Goal: Task Accomplishment & Management: Use online tool/utility

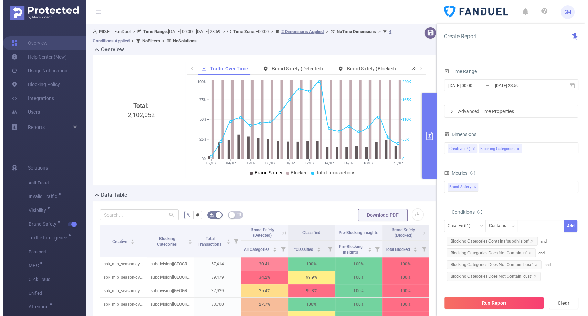
scroll to position [0, 1]
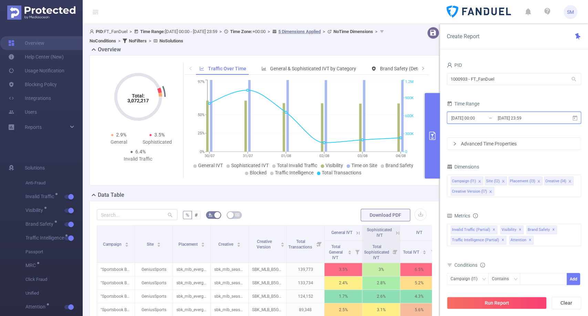
click at [576, 118] on icon at bounding box center [574, 118] width 6 height 6
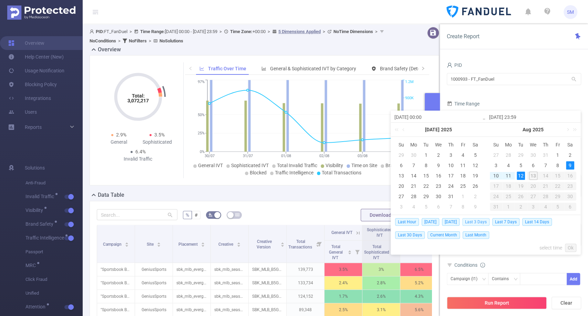
click at [473, 221] on span "Last 3 Days" at bounding box center [475, 222] width 27 height 8
type input "[DATE] 00:00"
type input "[DATE] 23:59"
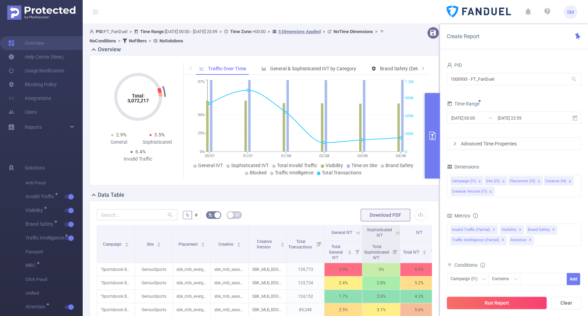
click at [501, 300] on button "Run Report" at bounding box center [496, 302] width 100 height 12
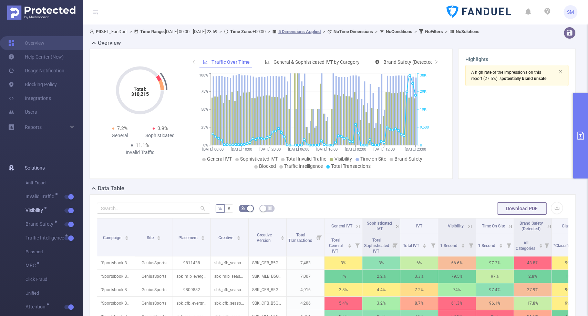
click at [68, 209] on button "button" at bounding box center [69, 210] width 10 height 4
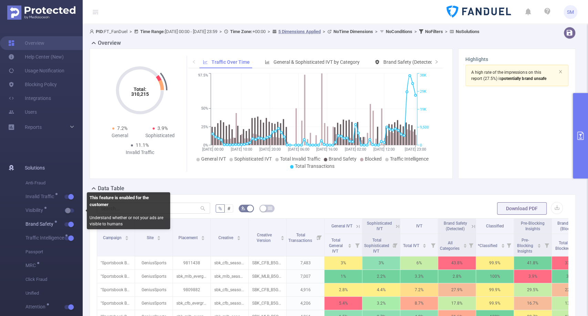
click at [69, 224] on button "button" at bounding box center [69, 224] width 10 height 4
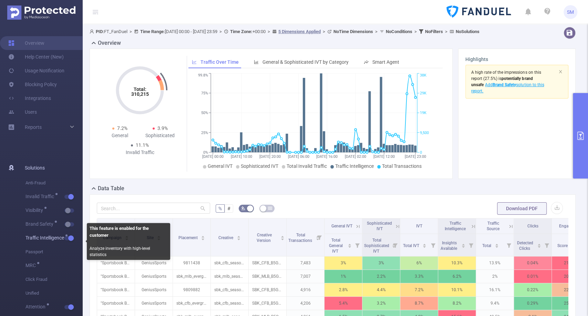
click at [69, 242] on span "Traffic Intelligence" at bounding box center [53, 238] width 57 height 14
click at [70, 238] on button "button" at bounding box center [69, 238] width 10 height 4
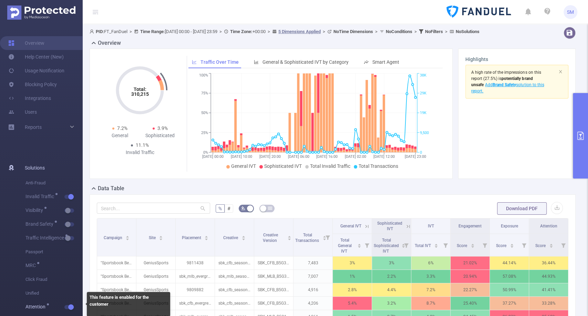
click at [68, 304] on span "Attention" at bounding box center [53, 307] width 57 height 14
click at [70, 306] on button "button" at bounding box center [69, 307] width 10 height 4
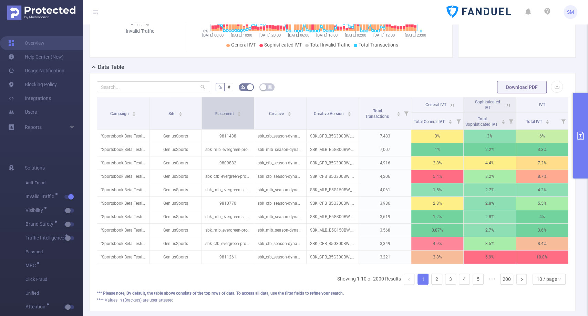
scroll to position [121, 0]
click at [587, 129] on button "primary" at bounding box center [579, 135] width 15 height 85
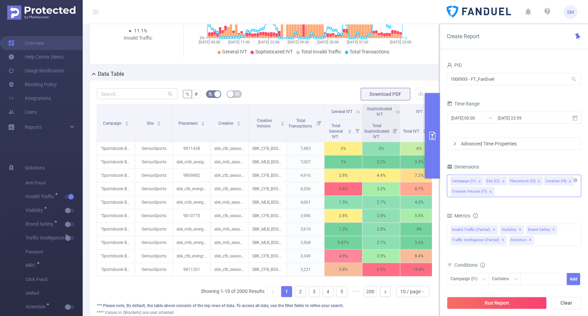
click at [514, 194] on div "Campaign (l1) Site (l2) Placement (l3) Creative (l4) Creative Version (l7)" at bounding box center [513, 186] width 134 height 22
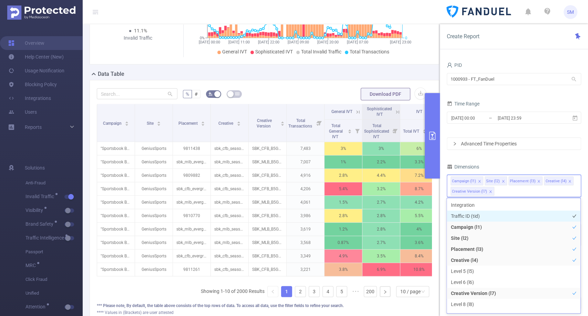
click at [497, 220] on li "Traffic ID (tid)" at bounding box center [513, 215] width 134 height 11
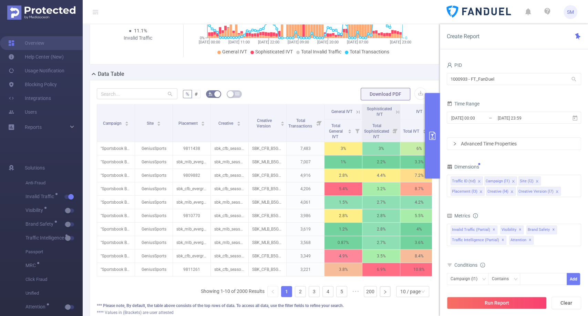
click at [491, 152] on div "PID 1000933 - FT_FanDuel 1000933 - FT_FanDuel Time Range [DATE] 00:00 _ [DATE] …" at bounding box center [513, 197] width 134 height 275
click at [485, 301] on button "Run Report" at bounding box center [496, 302] width 100 height 12
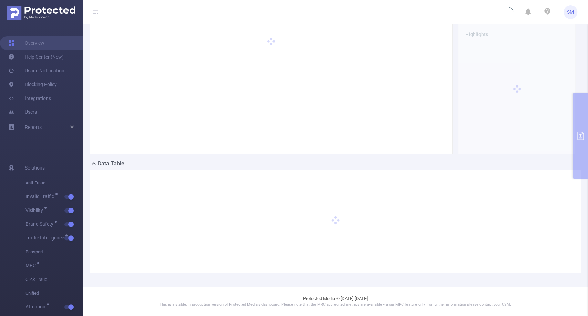
scroll to position [31, 0]
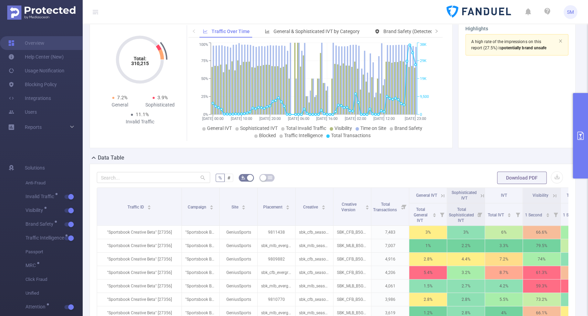
drag, startPoint x: 134, startPoint y: 201, endPoint x: 181, endPoint y: 192, distance: 47.9
click at [181, 192] on div "% # Download PDF Traffic ID Campaign Site Placement Creative Creative Version T…" at bounding box center [332, 295] width 471 height 249
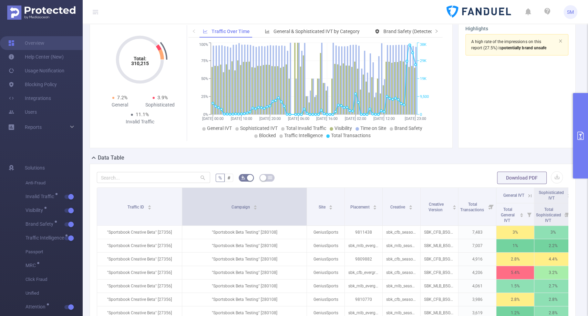
drag, startPoint x: 218, startPoint y: 212, endPoint x: 305, endPoint y: 209, distance: 86.8
click at [305, 209] on span at bounding box center [306, 207] width 3 height 38
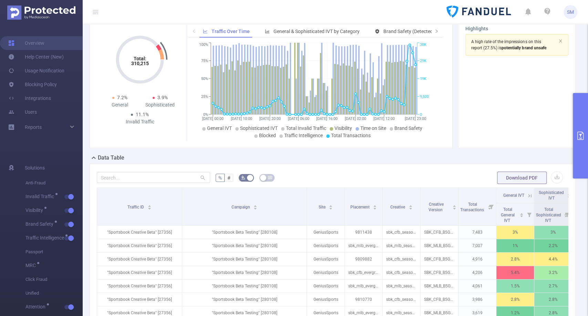
click at [578, 115] on button "primary" at bounding box center [579, 135] width 15 height 85
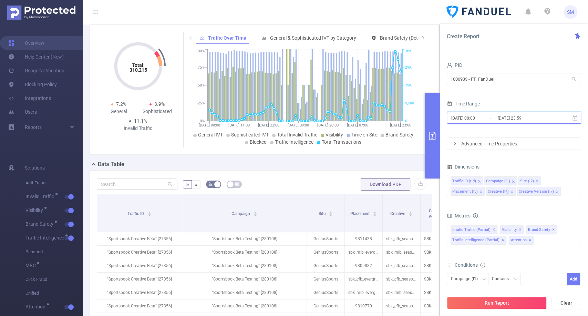
click at [575, 117] on icon at bounding box center [574, 118] width 6 height 6
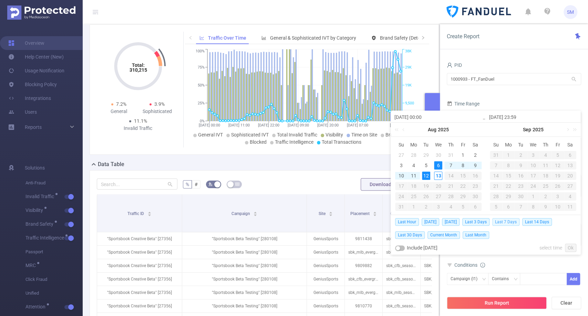
click at [504, 220] on span "Last 7 Days" at bounding box center [505, 222] width 27 height 8
type input "[DATE] 00:00"
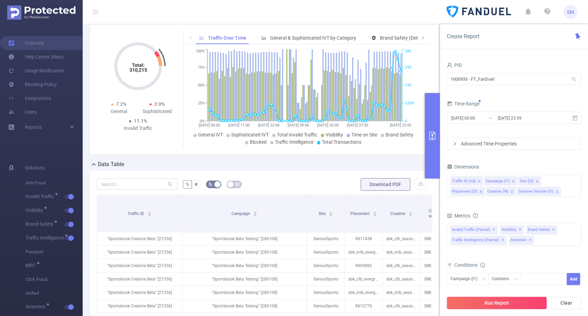
click at [512, 297] on button "Run Report" at bounding box center [496, 302] width 100 height 12
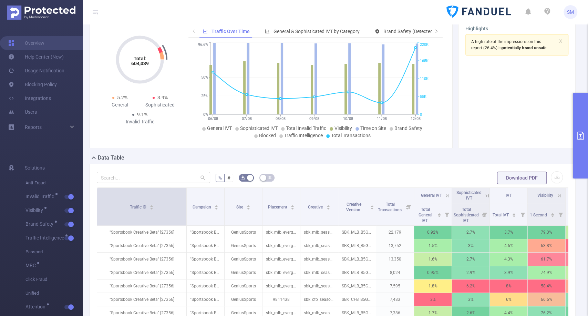
drag, startPoint x: 133, startPoint y: 215, endPoint x: 184, endPoint y: 208, distance: 52.0
click at [184, 208] on span at bounding box center [185, 207] width 3 height 38
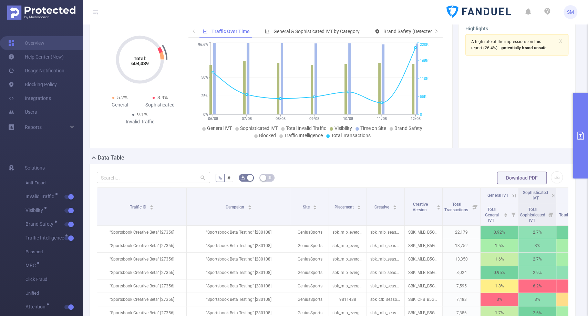
drag, startPoint x: 223, startPoint y: 201, endPoint x: 289, endPoint y: 193, distance: 66.9
click at [289, 193] on table "Traffic ID Campaign Site Placement Creative Creative Version Total Transactions…" at bounding box center [572, 273] width 951 height 172
